Goal: Navigation & Orientation: Find specific page/section

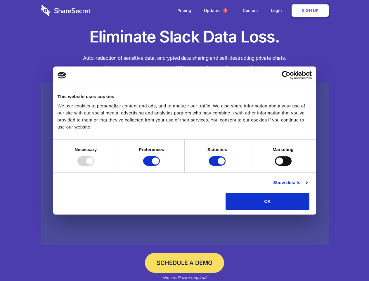
click at [94, 165] on div at bounding box center [85, 160] width 17 height 9
click at [160, 165] on input "Preferences" at bounding box center [151, 160] width 17 height 9
checkbox input "false"
click at [218, 165] on input "Statistics" at bounding box center [217, 160] width 17 height 9
checkbox input "false"
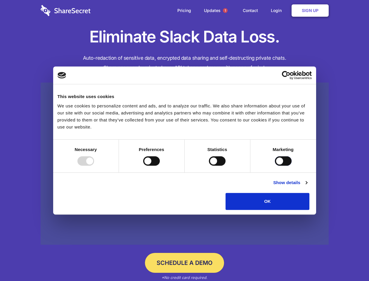
click at [275, 165] on input "Marketing" at bounding box center [283, 160] width 17 height 9
checkbox input "true"
click at [307, 186] on link "Show details" at bounding box center [290, 182] width 34 height 7
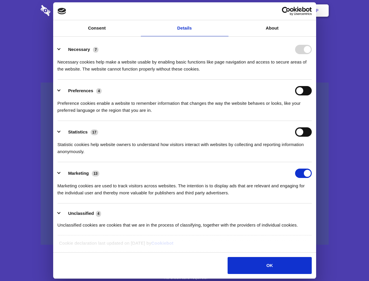
click at [312, 162] on li "Statistics 17 Statistic cookies help website owners to understand how visitors …" at bounding box center [185, 141] width 254 height 41
click at [225, 11] on span "1" at bounding box center [225, 10] width 5 height 5
